Goal: Task Accomplishment & Management: Use online tool/utility

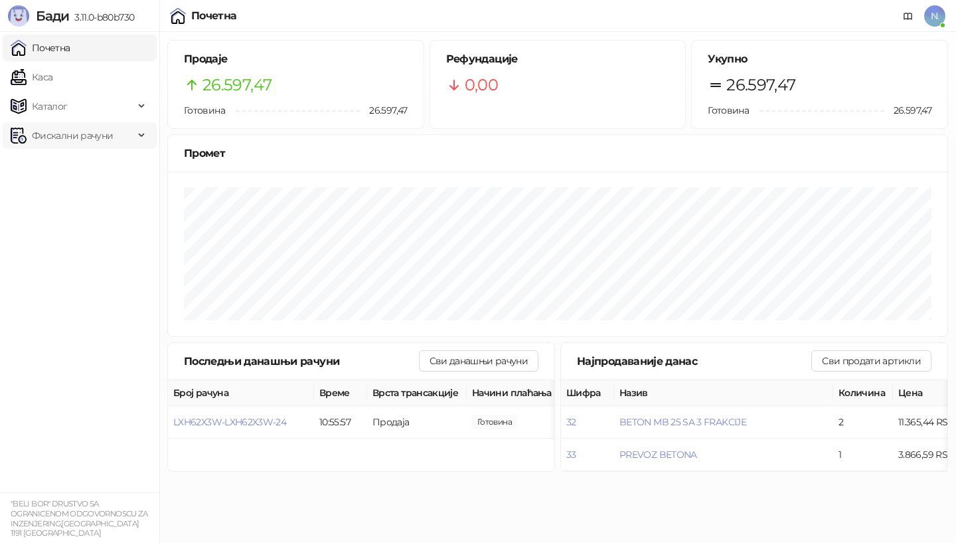
click at [82, 137] on span "Фискални рачуни" at bounding box center [72, 135] width 81 height 27
click at [74, 167] on link "Издати рачуни" at bounding box center [60, 164] width 89 height 27
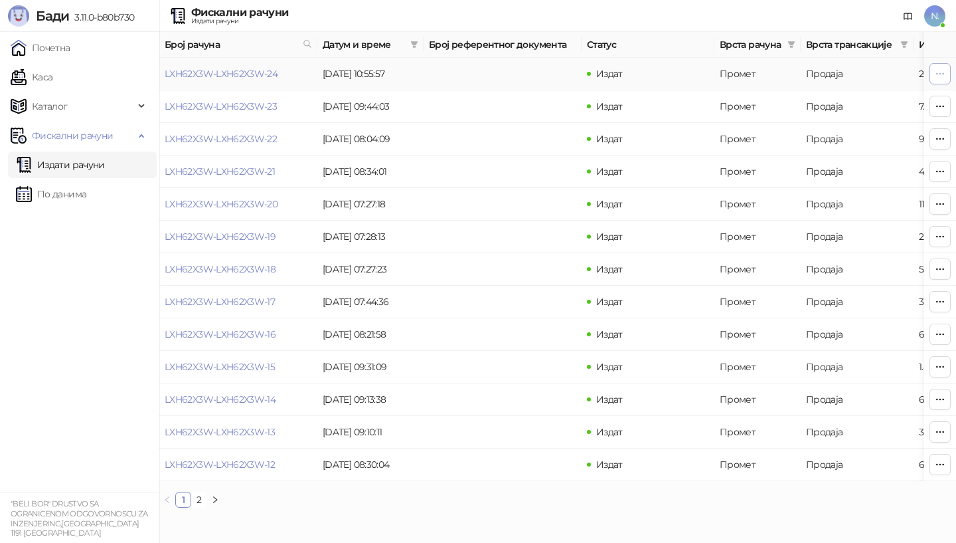
click at [943, 72] on icon "button" at bounding box center [940, 73] width 11 height 11
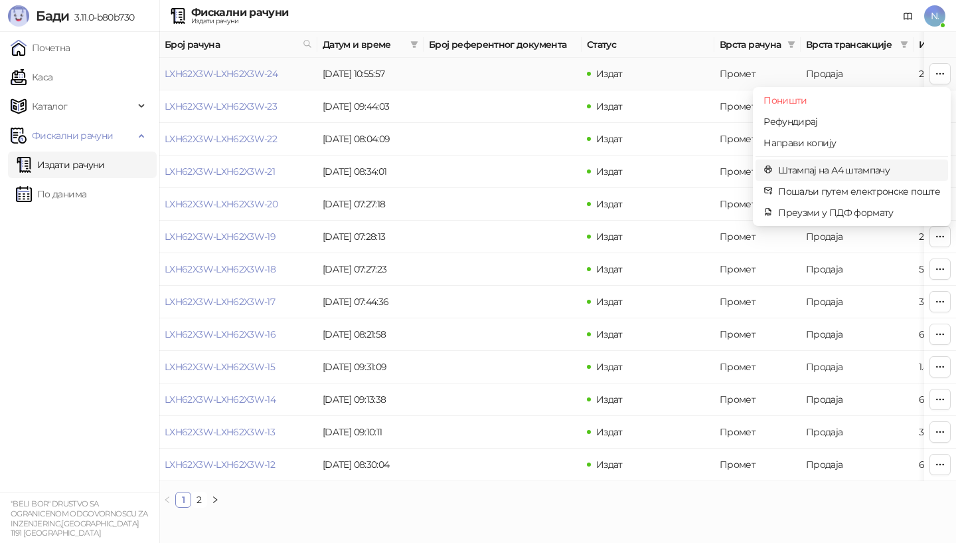
click at [819, 172] on span "Штампај на А4 штампачу" at bounding box center [859, 170] width 162 height 15
